Goal: Information Seeking & Learning: Learn about a topic

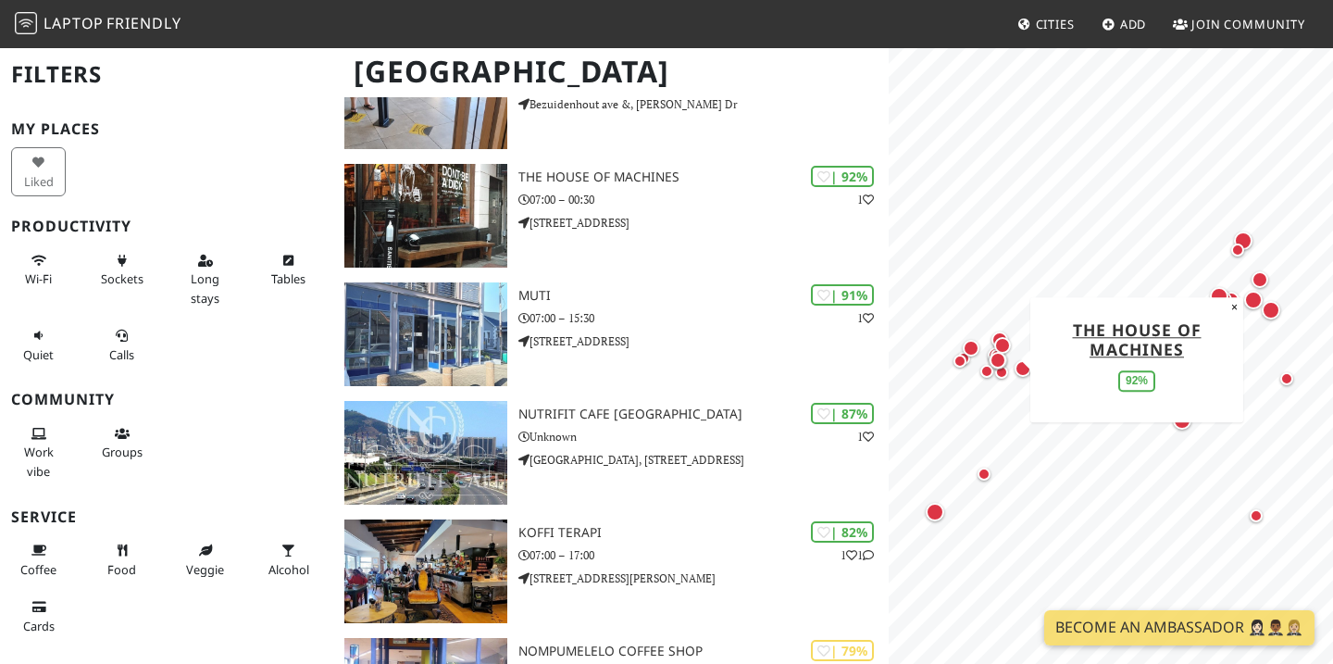
scroll to position [1180, 0]
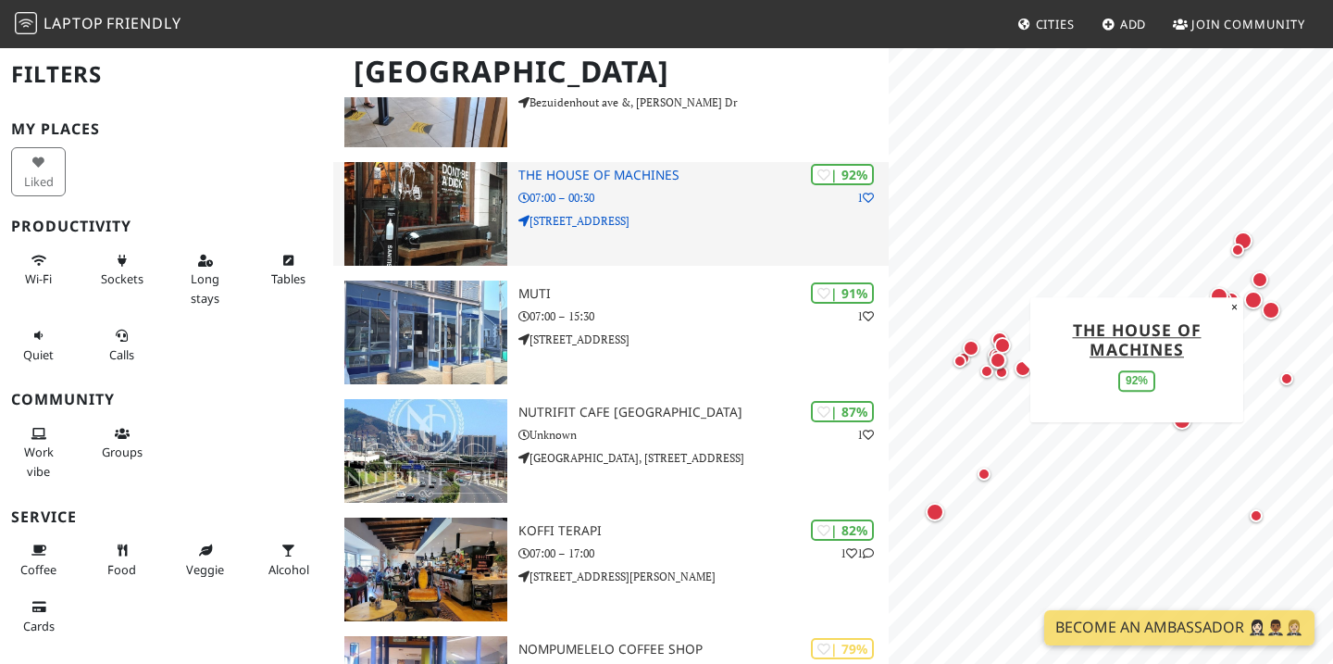
click at [641, 172] on h3 "The House of Machines" at bounding box center [703, 176] width 370 height 16
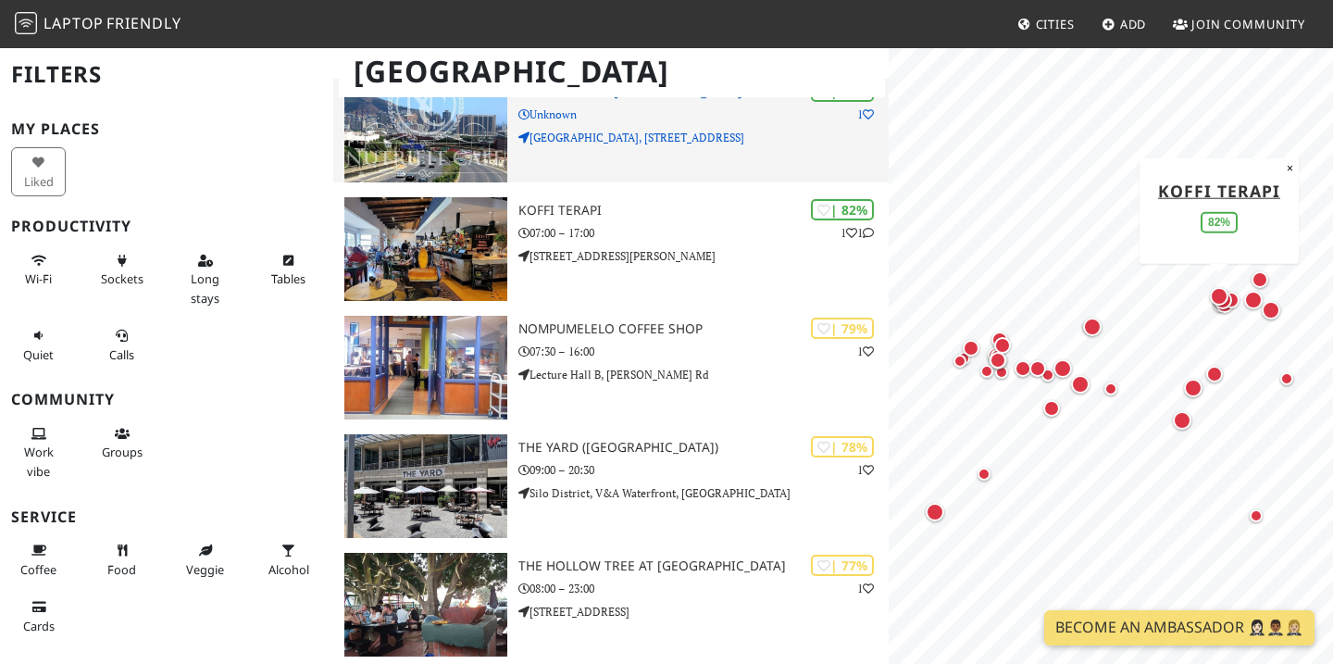
scroll to position [1501, 0]
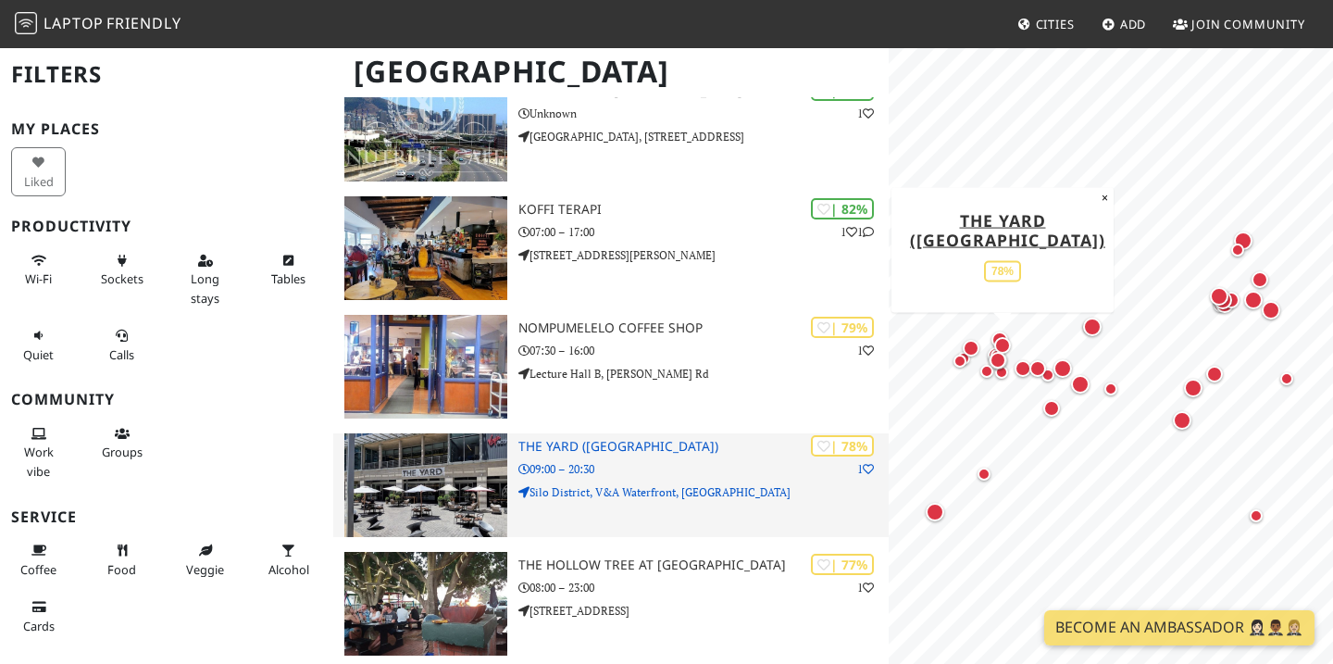
click at [606, 448] on h3 "The Yard (Silo District)" at bounding box center [703, 447] width 370 height 16
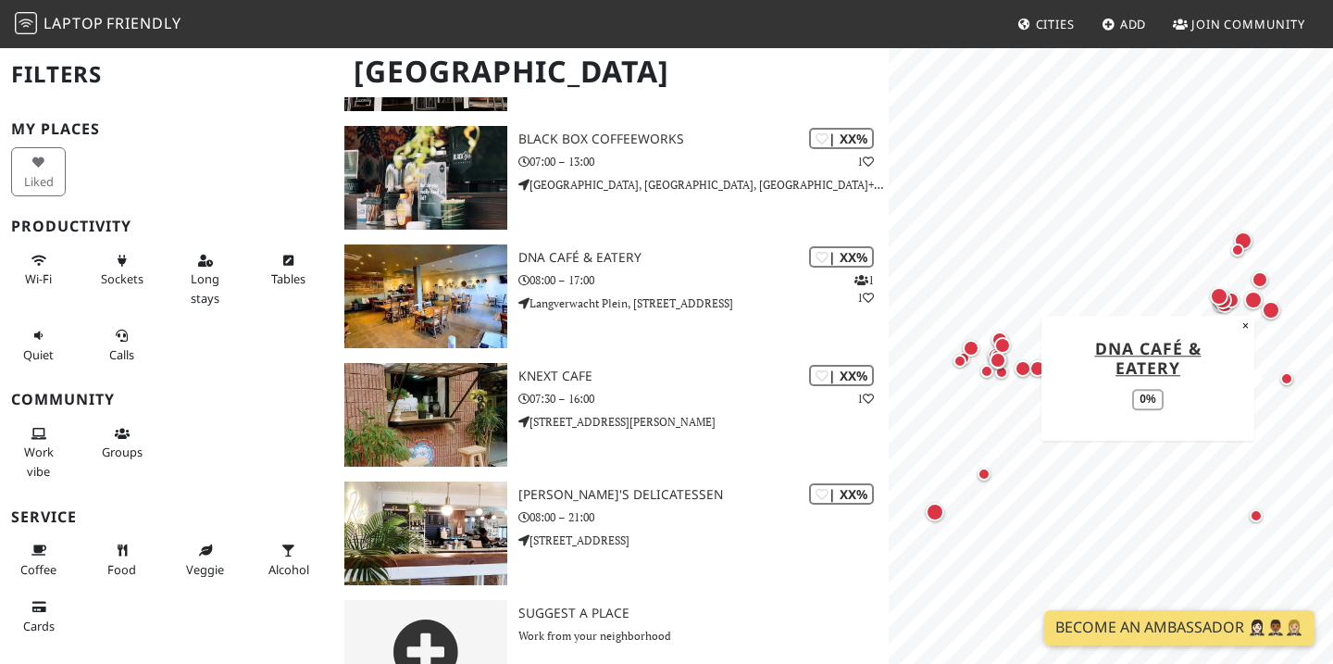
scroll to position [4232, 0]
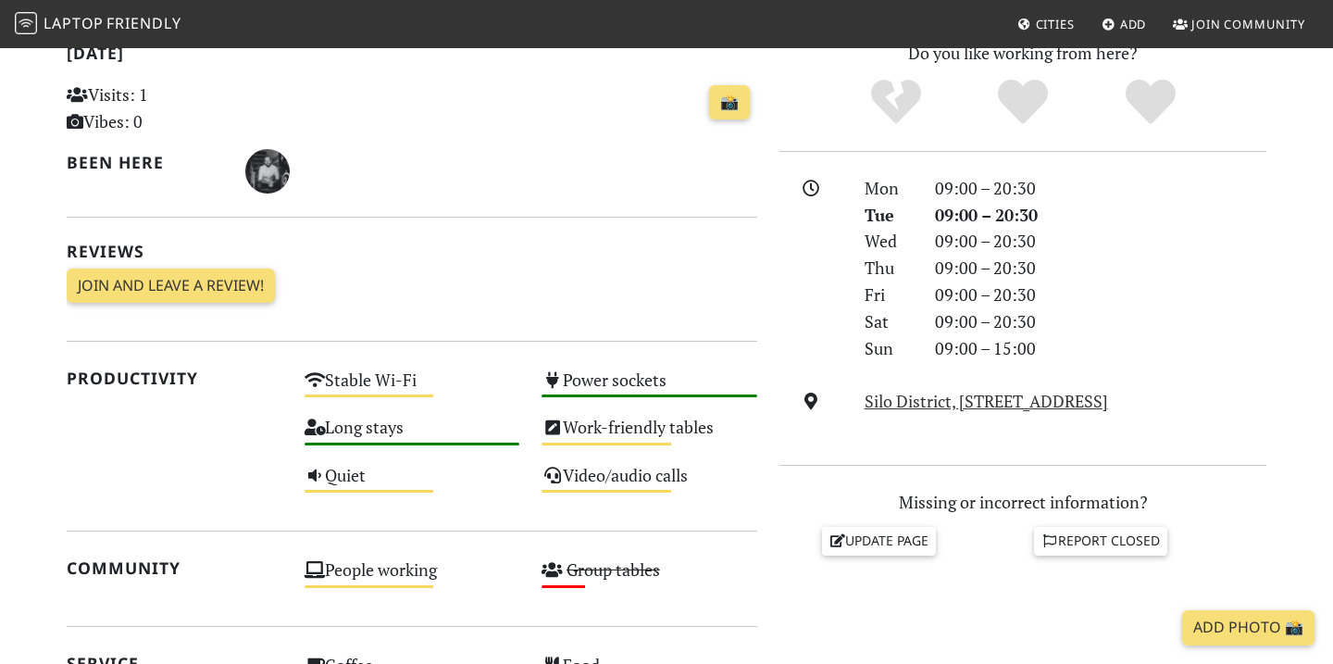
scroll to position [415, 0]
click at [395, 476] on div "Quiet Medium" at bounding box center [412, 482] width 238 height 47
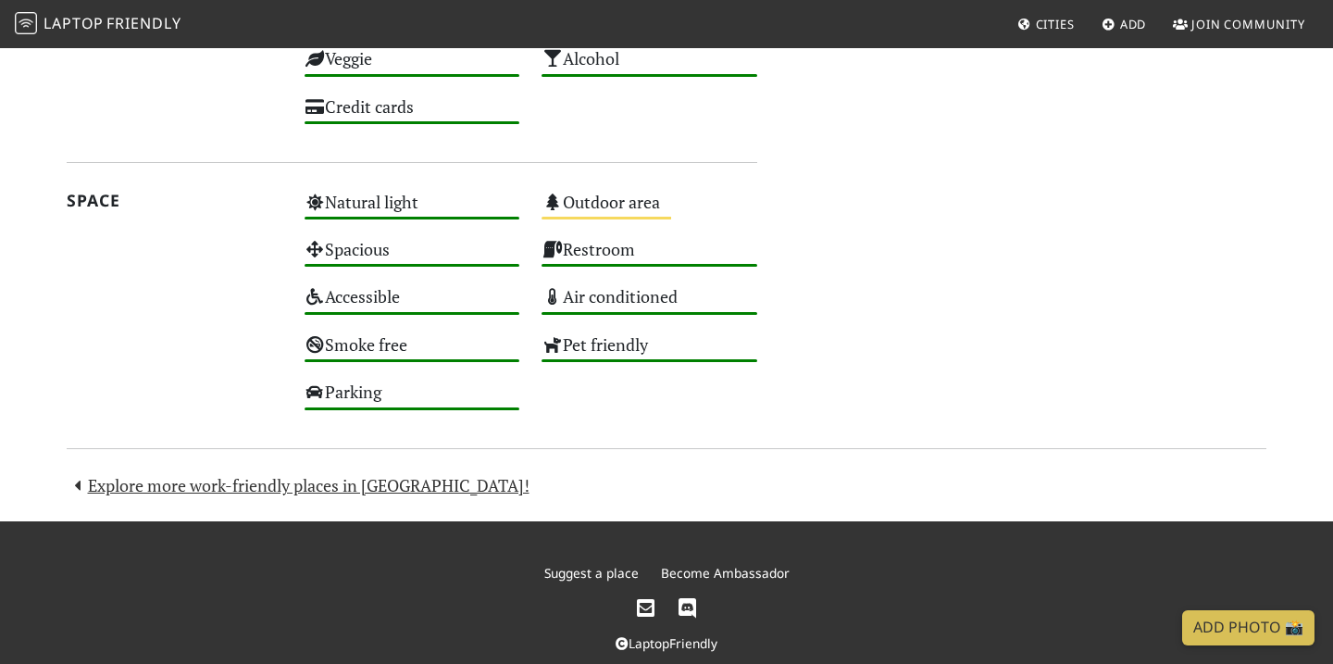
scroll to position [1074, 0]
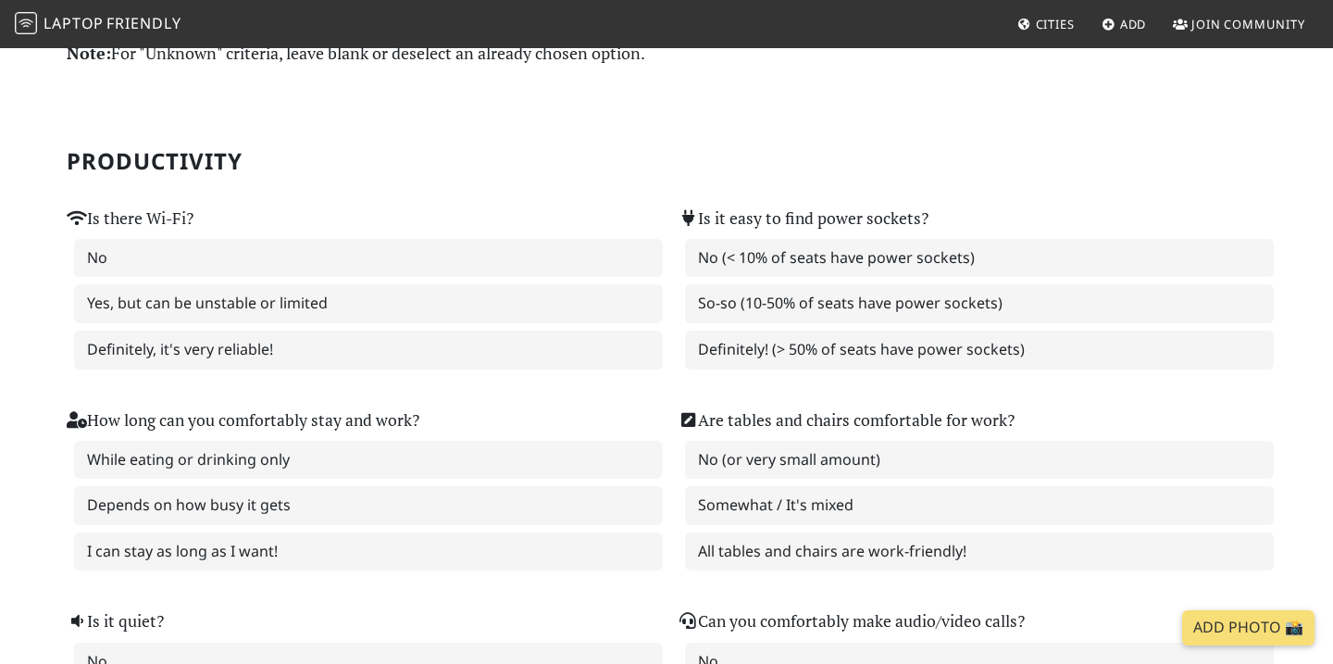
scroll to position [86, 0]
